Goal: Find specific page/section: Find specific page/section

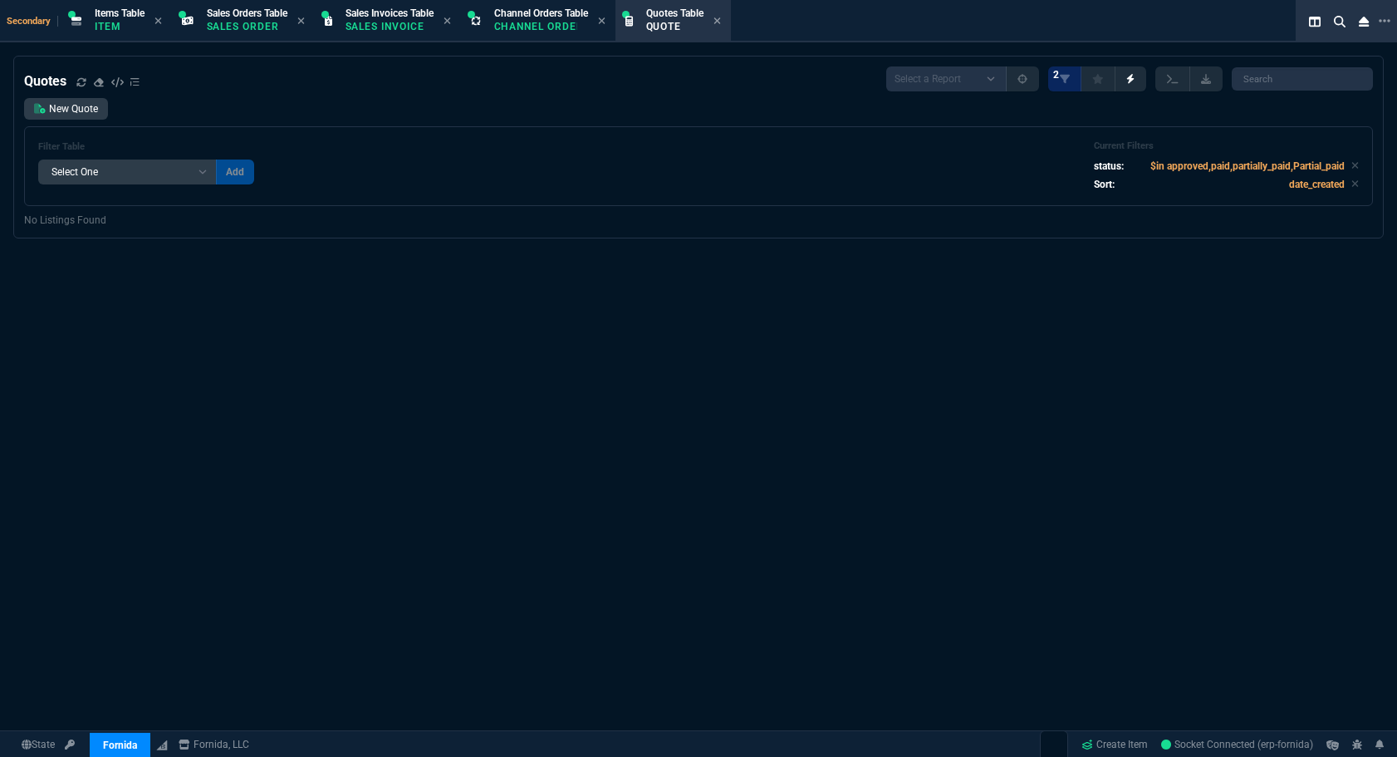
select select "4: SHAD"
select select
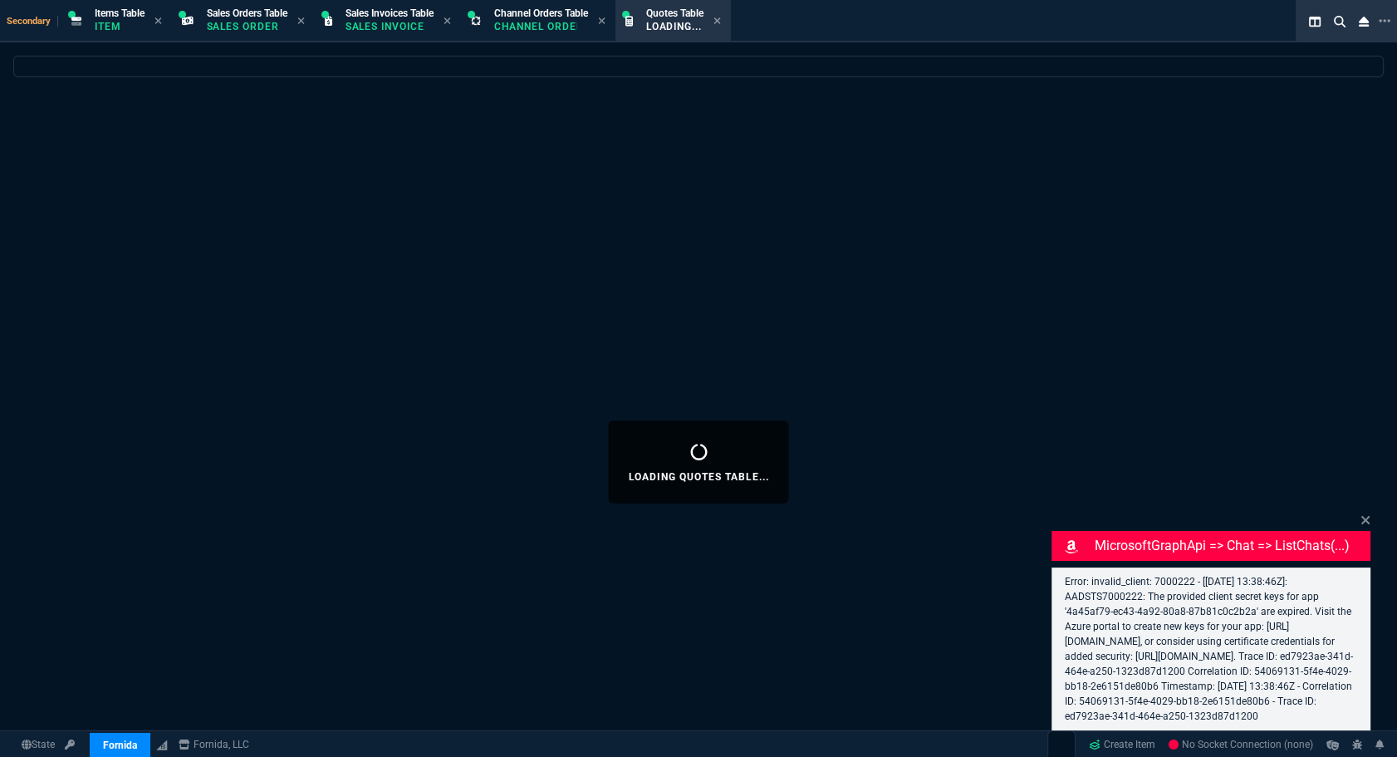
select select "4: SHAD"
select select
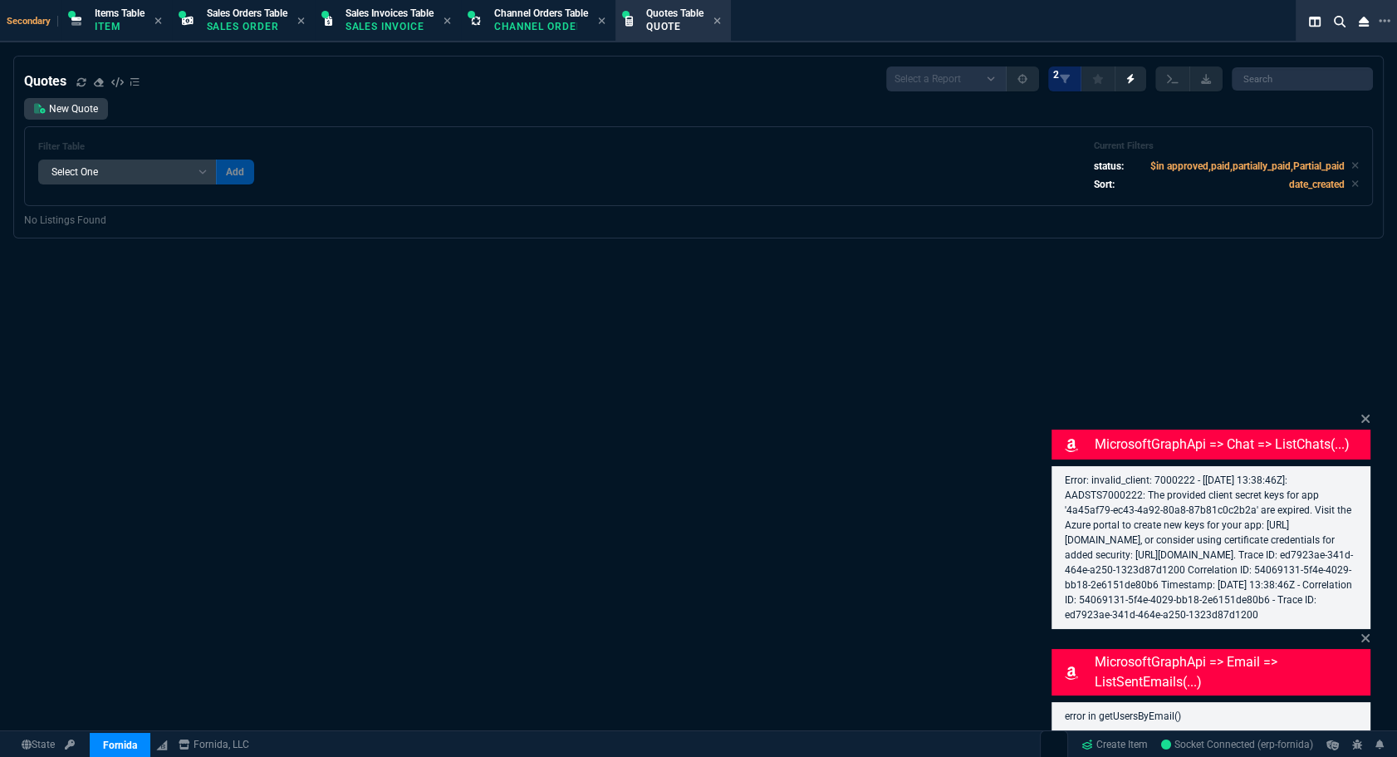
click at [1360, 503] on div "Error: invalid_client: 7000222 - [2025-09-16 13:38:46Z]: AADSTS7000222: The pro…" at bounding box center [1211, 547] width 319 height 163
click at [1362, 410] on div "MicrosoftGraphApi => chat => listChats(...) Error: invalid_client: 7000222 - [2…" at bounding box center [1211, 519] width 319 height 219
click at [1364, 412] on icon at bounding box center [1366, 418] width 10 height 13
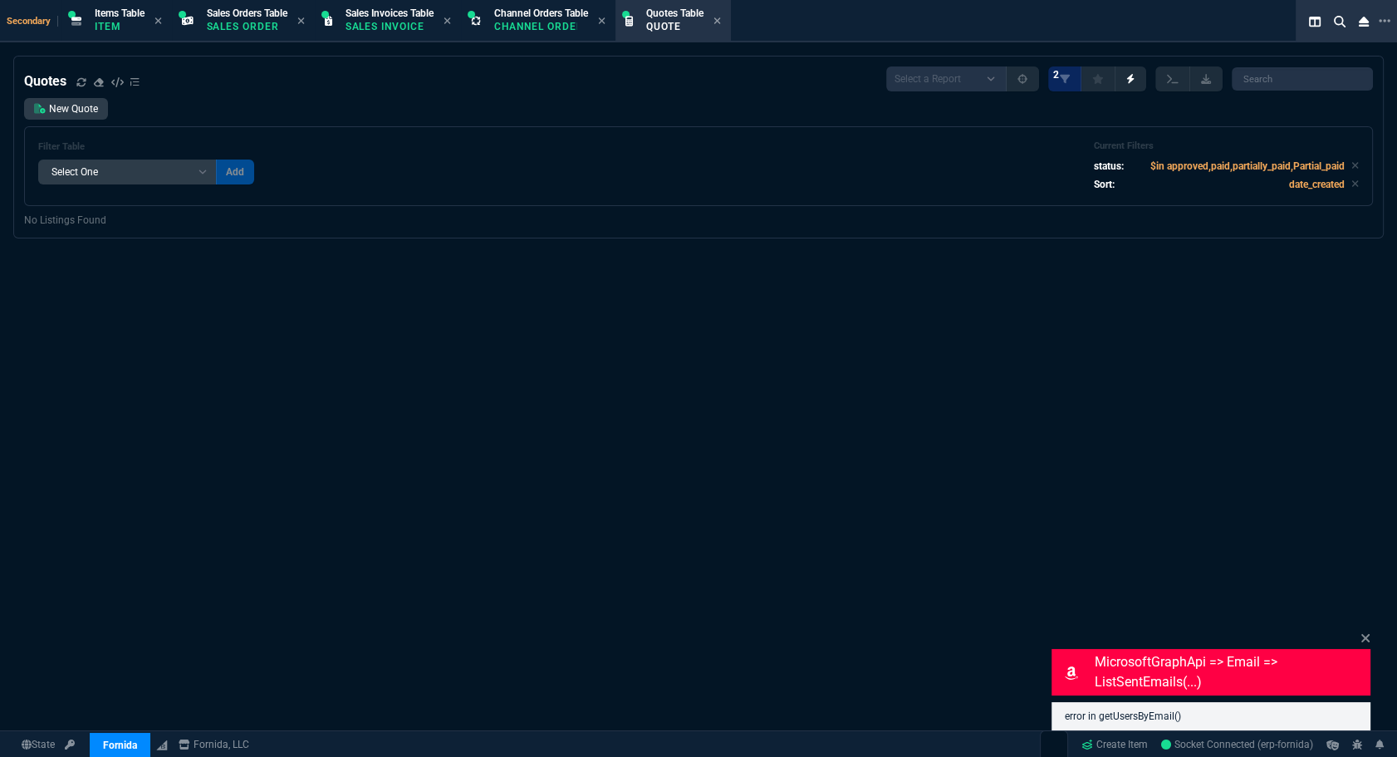
click at [1359, 635] on div "MicrosoftGraphApi => email => listSentEmails(...) error in getUsersByEmail()" at bounding box center [1211, 679] width 319 height 101
click at [1362, 633] on icon at bounding box center [1366, 637] width 10 height 13
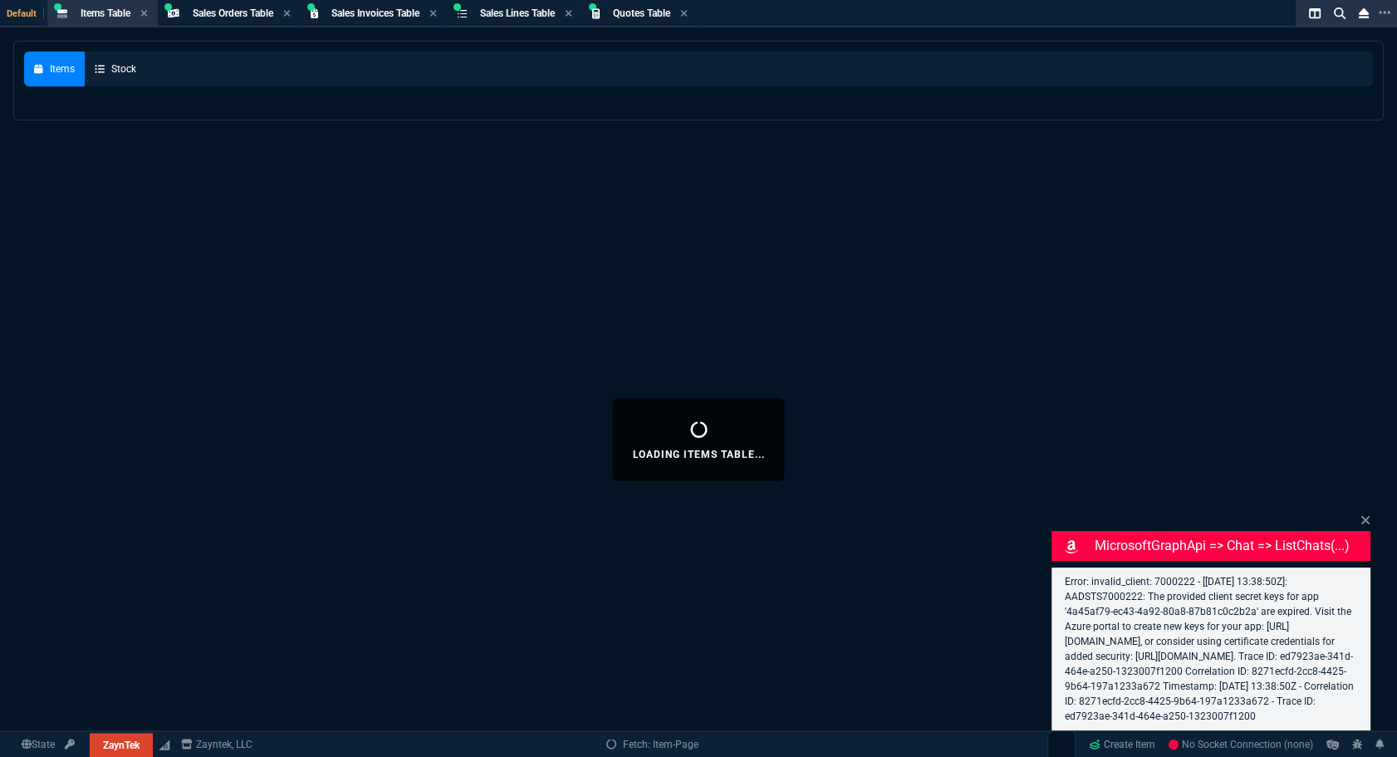
select select "4: SHAD"
select select
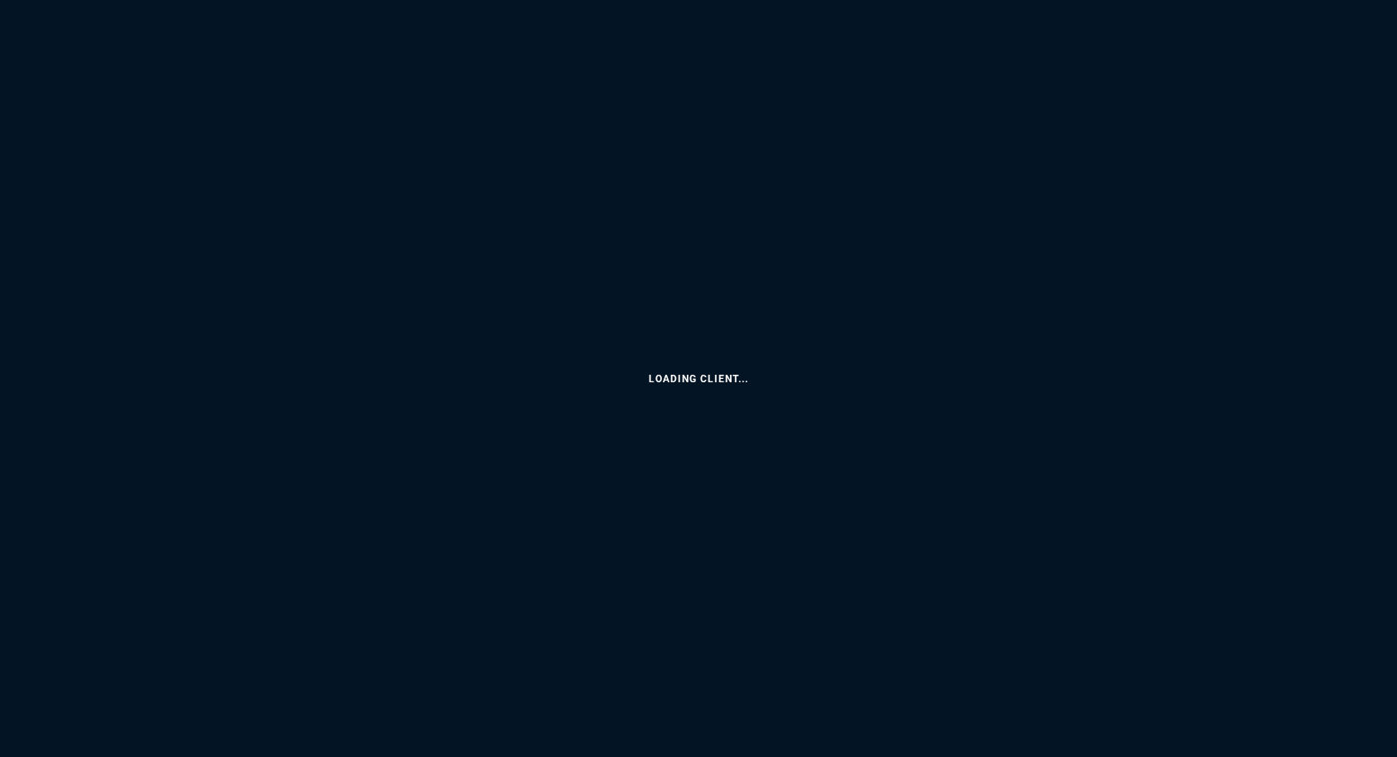
select select
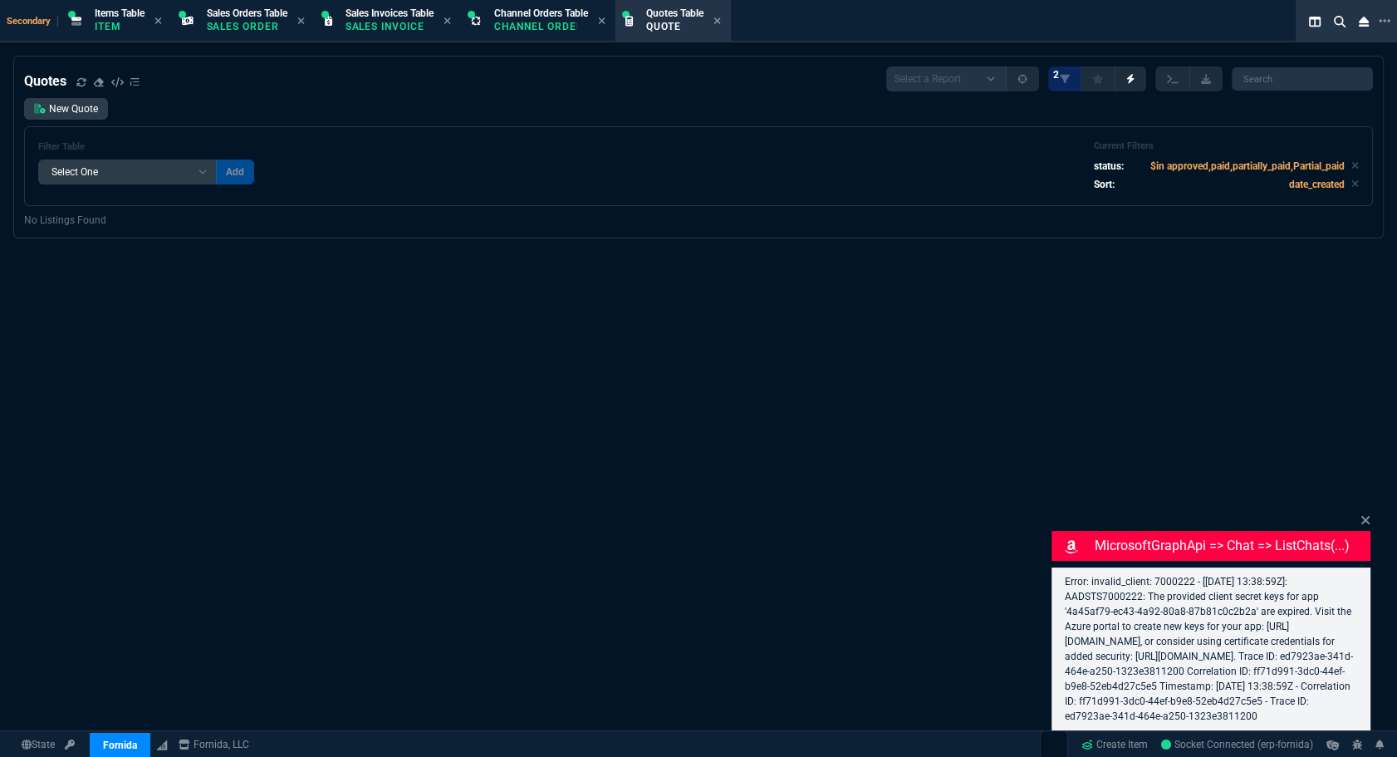
select select "4: SHAD"
